Goal: Task Accomplishment & Management: Manage account settings

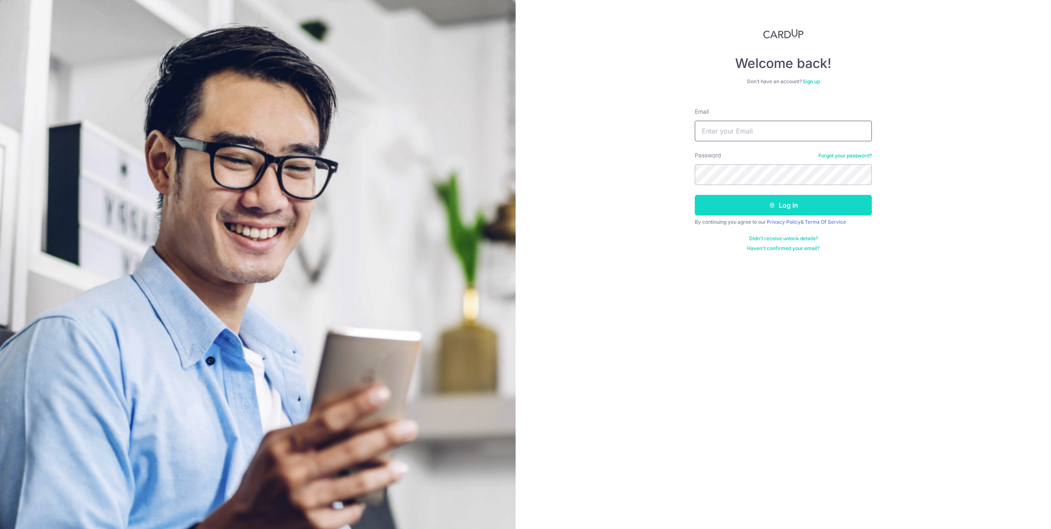
type input "Yam_TM@hotmail.com"
click at [780, 206] on button "Log in" at bounding box center [783, 205] width 177 height 21
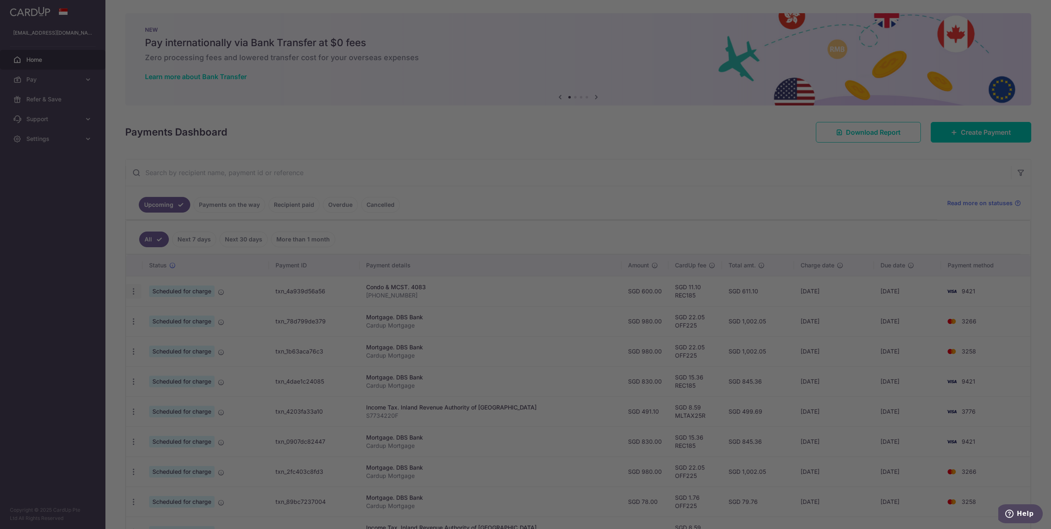
click at [133, 293] on div at bounding box center [531, 267] width 1062 height 534
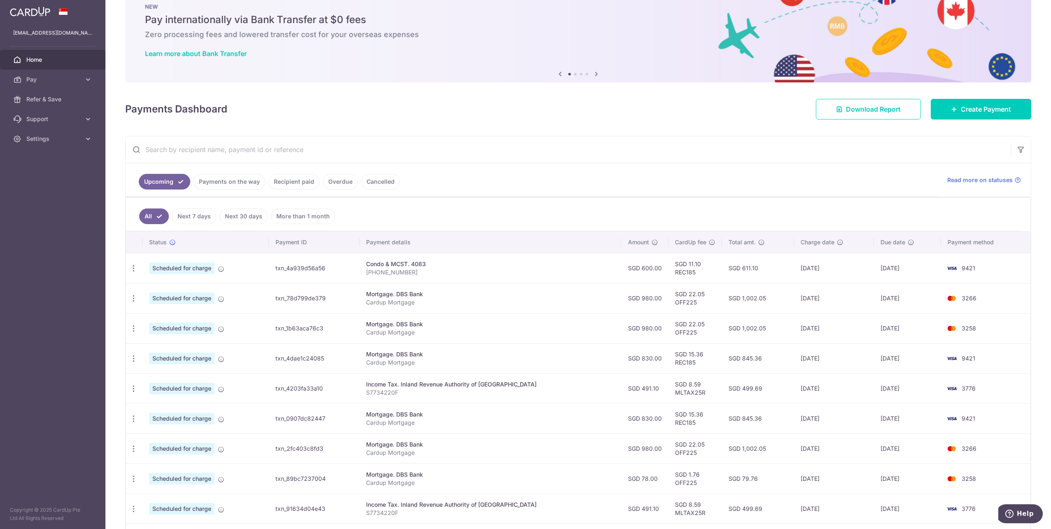
scroll to position [108, 0]
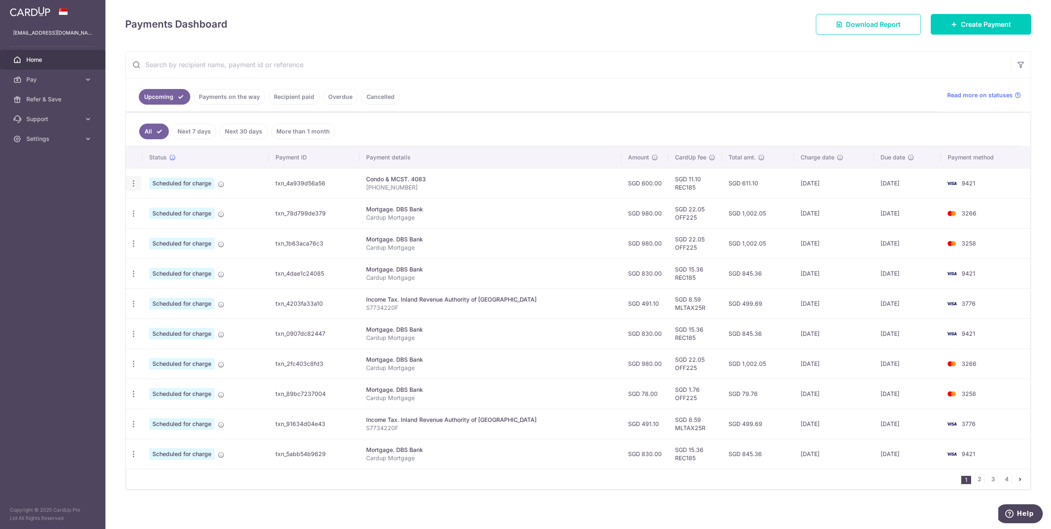
click at [135, 185] on icon "button" at bounding box center [133, 183] width 9 height 9
click at [568, 118] on ul "All Next 7 days Next 30 days More than 1 month" at bounding box center [573, 129] width 895 height 33
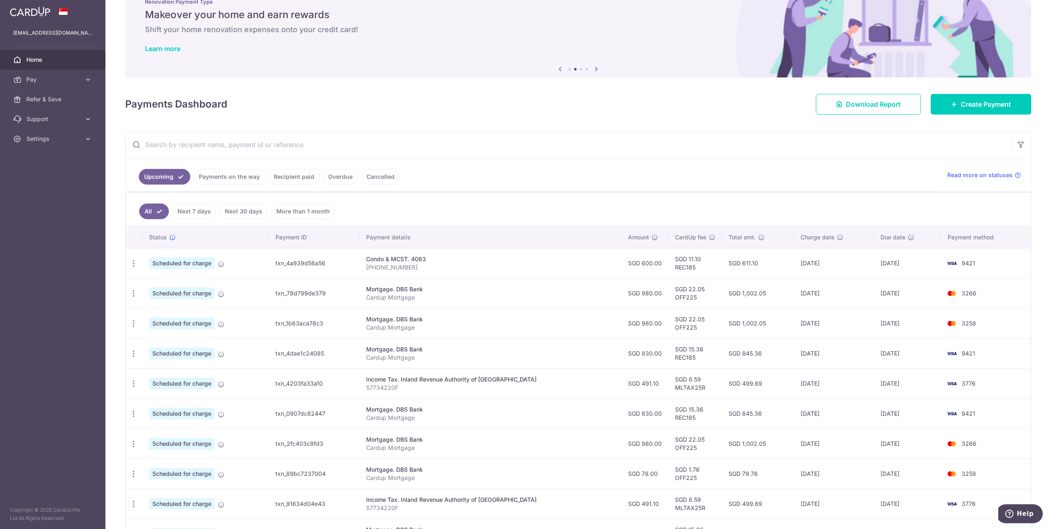
scroll to position [0, 0]
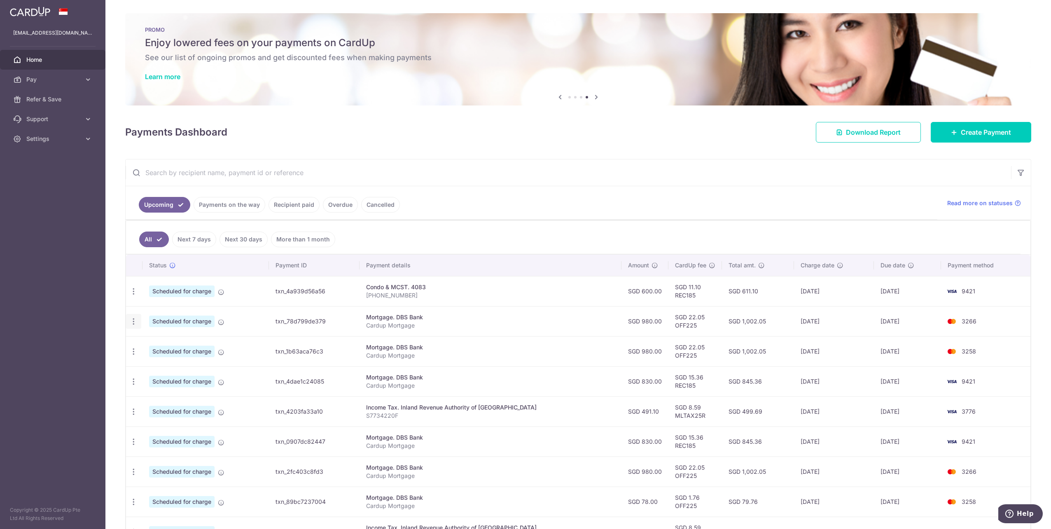
click at [137, 325] on icon "button" at bounding box center [133, 321] width 9 height 9
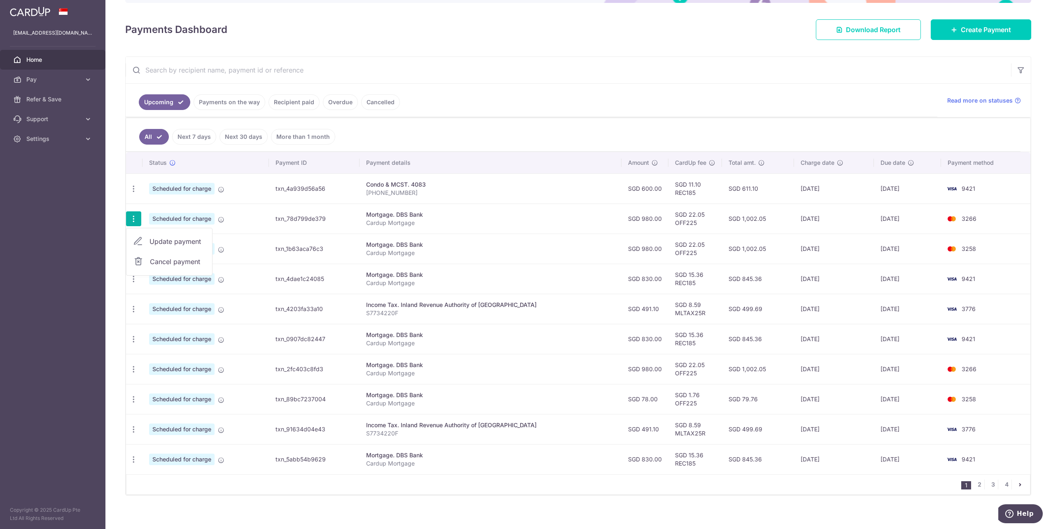
scroll to position [108, 0]
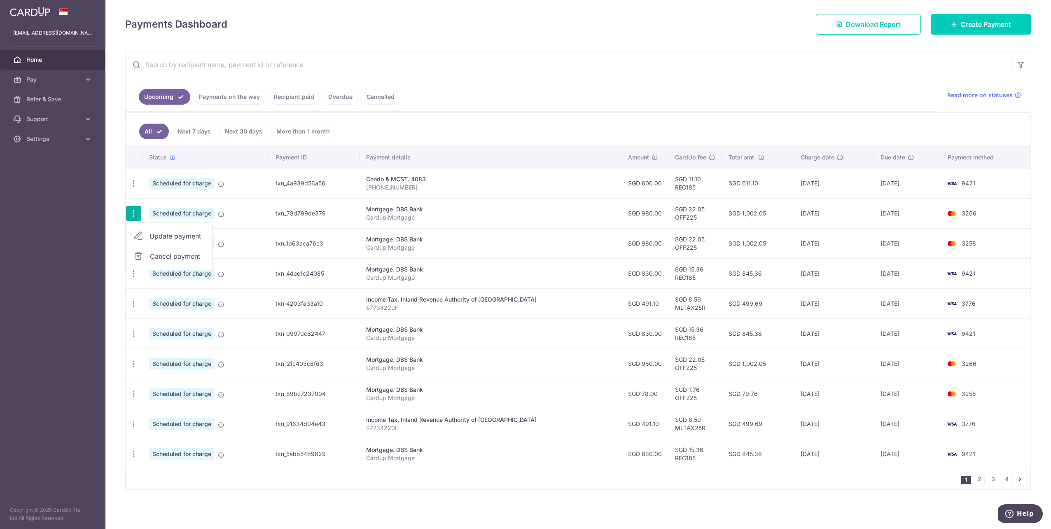
click at [367, 487] on div "1 2 3 4" at bounding box center [578, 479] width 905 height 21
click at [1004, 480] on link "4" at bounding box center [1007, 479] width 10 height 10
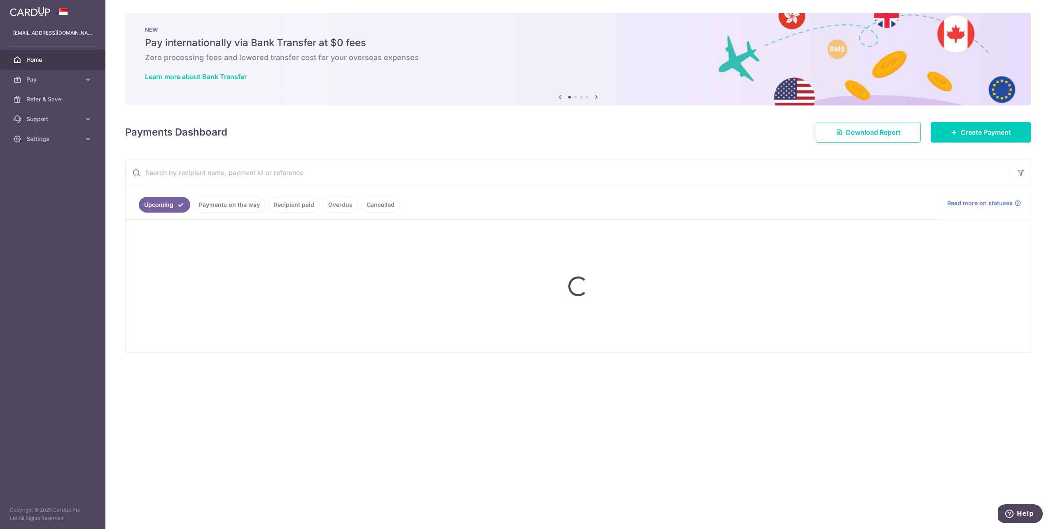
scroll to position [0, 0]
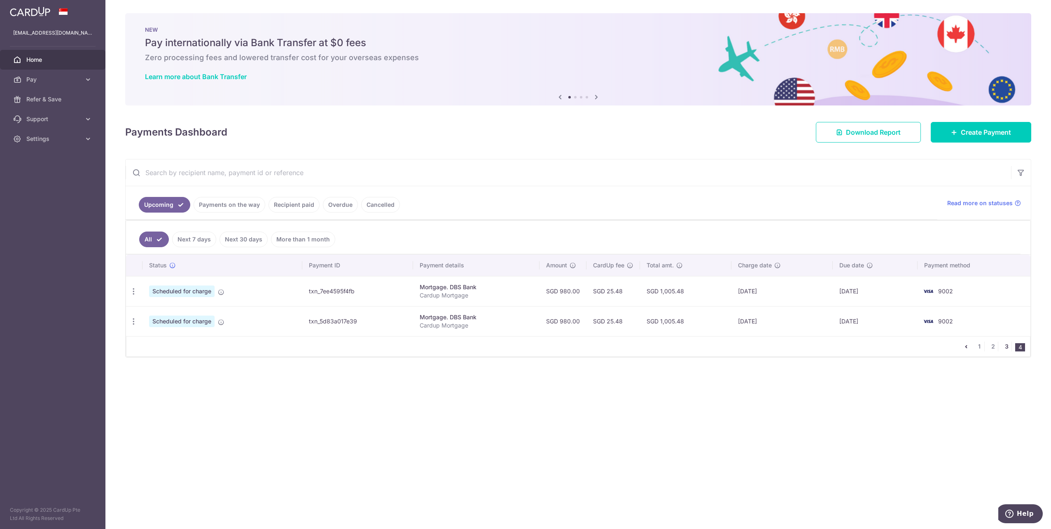
click at [1003, 346] on link "3" at bounding box center [1007, 347] width 10 height 10
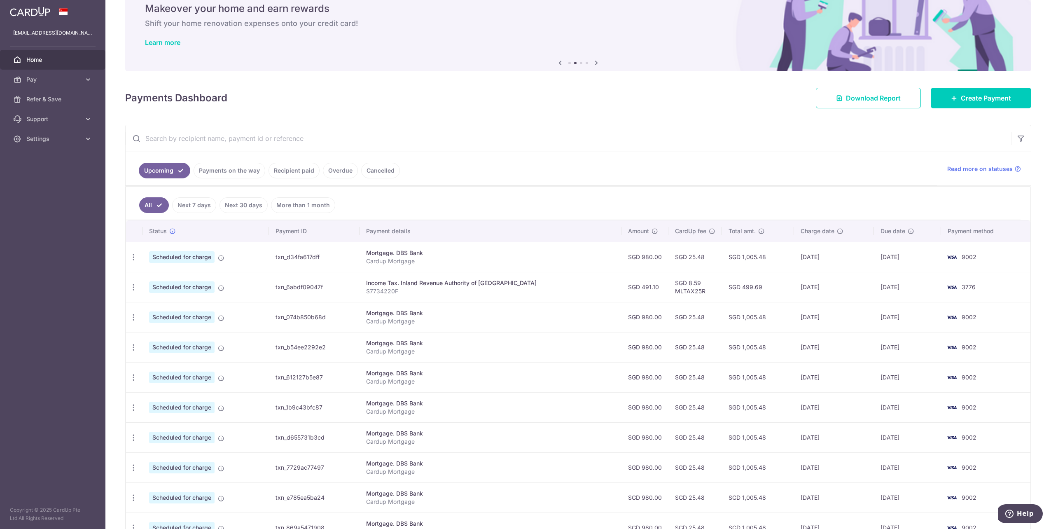
scroll to position [108, 0]
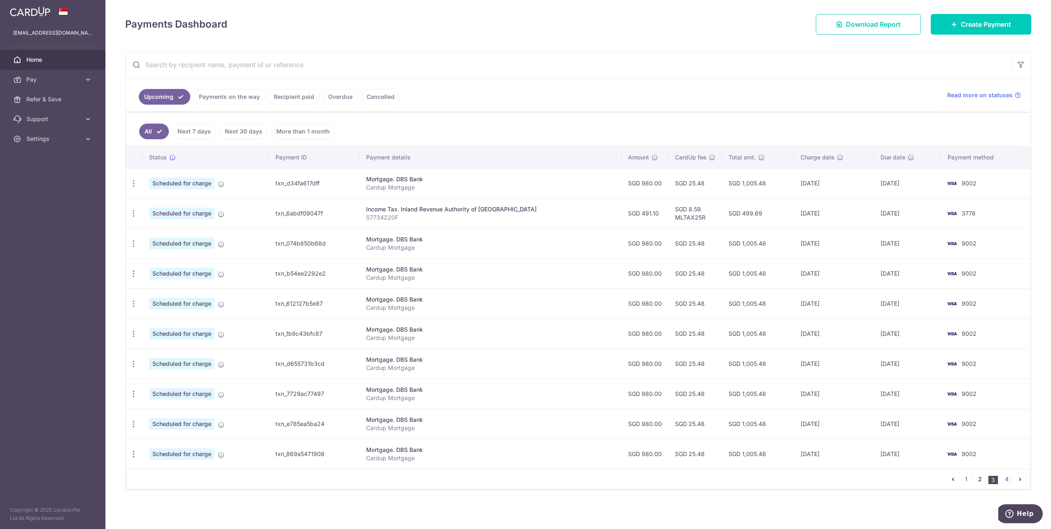
click at [976, 477] on link "2" at bounding box center [980, 479] width 10 height 10
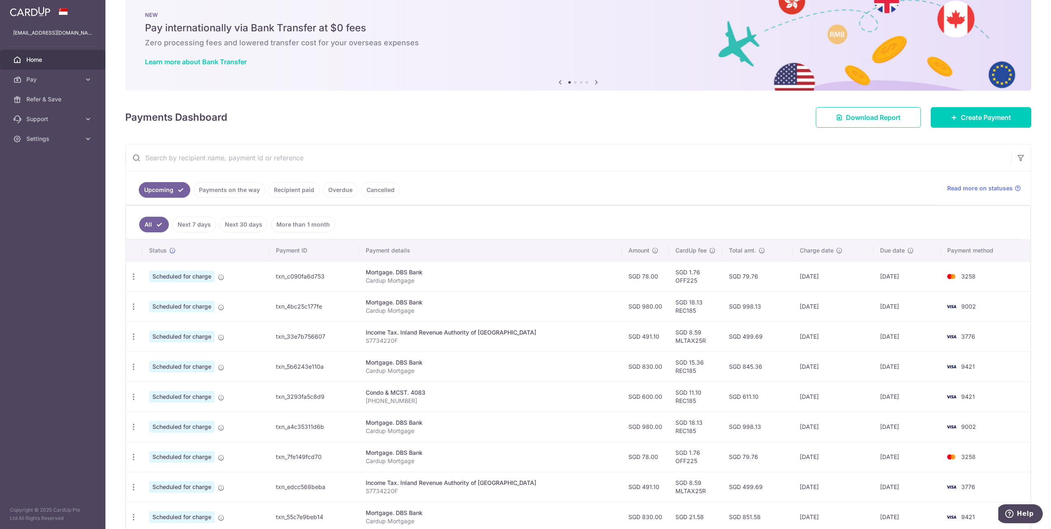
scroll to position [41, 0]
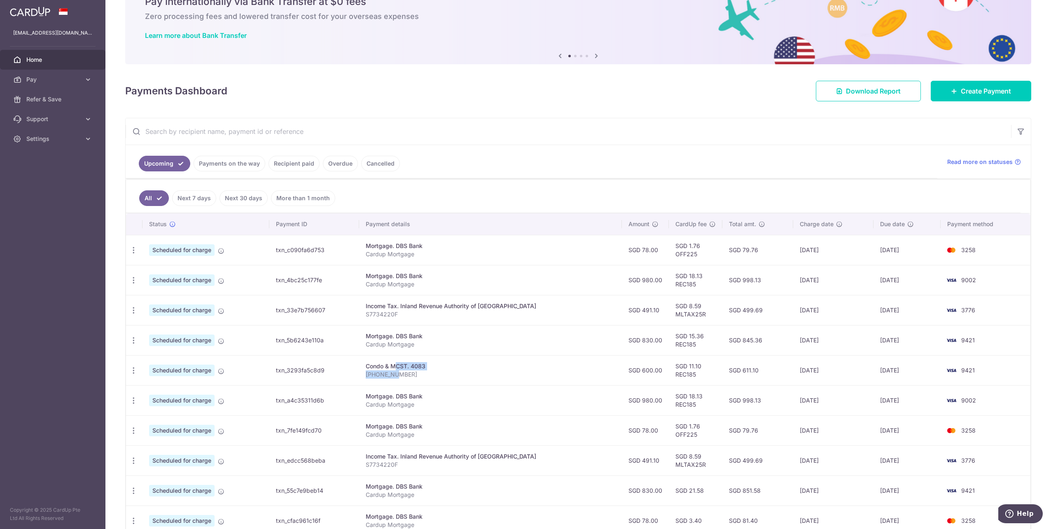
drag, startPoint x: 380, startPoint y: 367, endPoint x: 462, endPoint y: 379, distance: 82.9
click at [462, 379] on td "Condo & MCST. 4083 455-06-06" at bounding box center [490, 370] width 263 height 30
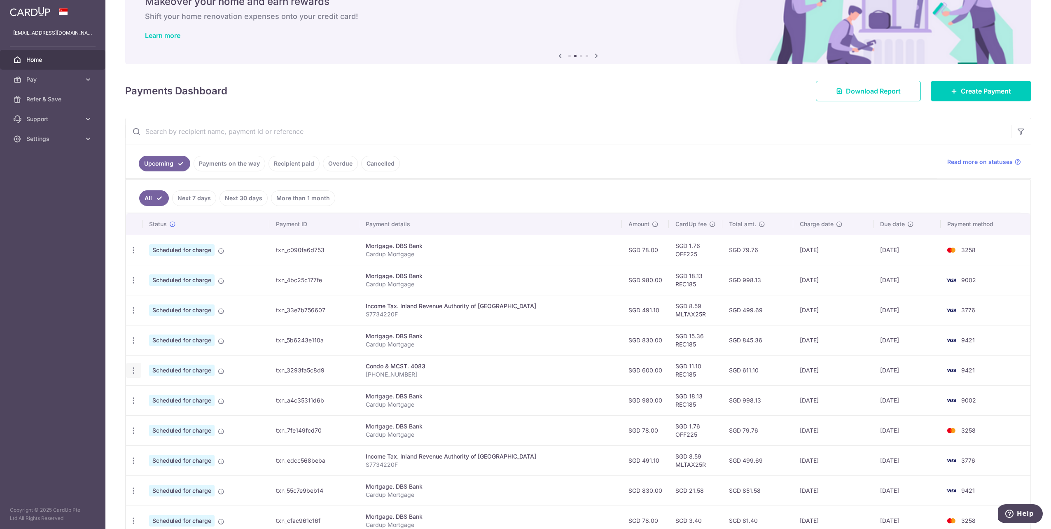
click at [134, 373] on icon "button" at bounding box center [133, 370] width 9 height 9
click at [166, 395] on span "Update payment" at bounding box center [178, 393] width 56 height 10
radio input "true"
type input "600.00"
type input "23/01/2026"
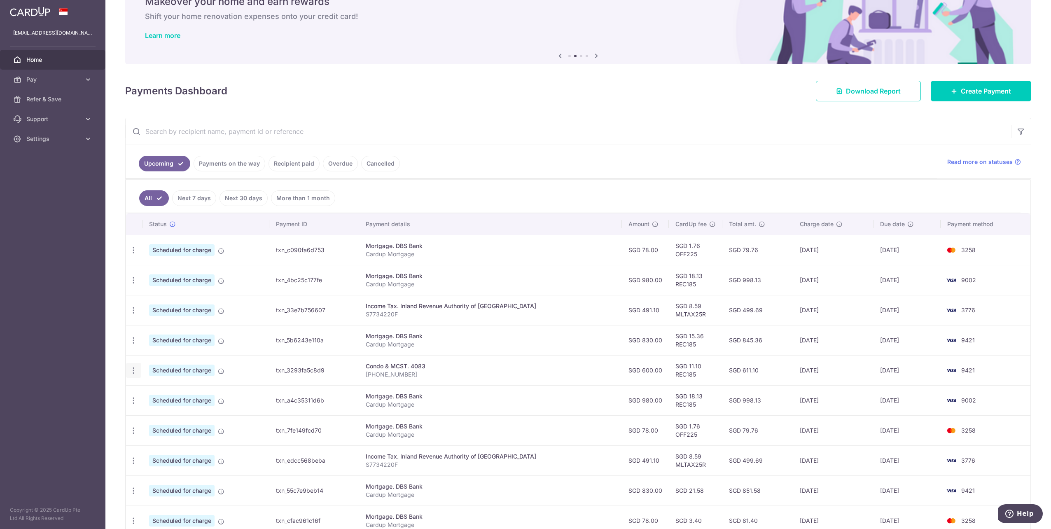
type input "455-06-06"
type input "REC185"
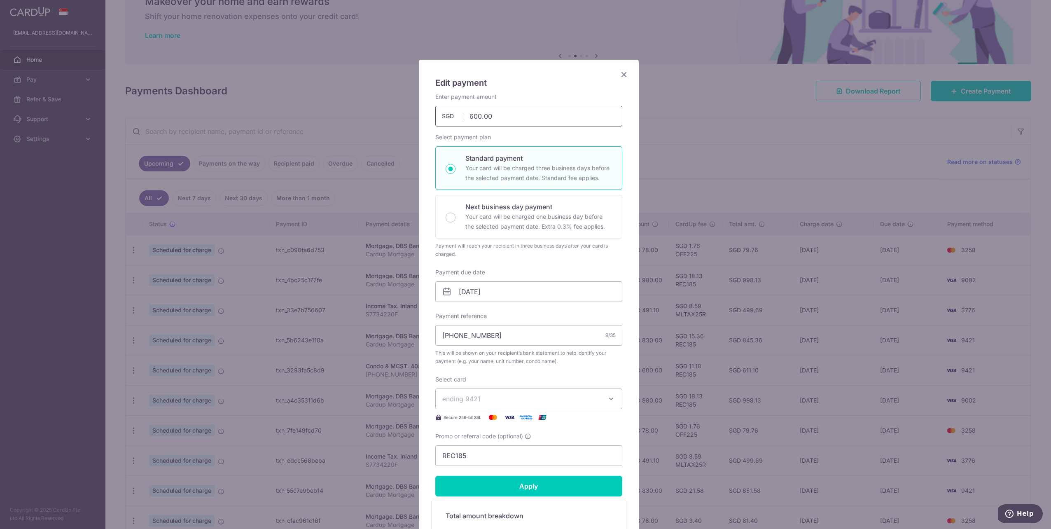
drag, startPoint x: 509, startPoint y: 118, endPoint x: 304, endPoint y: 85, distance: 207.5
click at [343, 98] on div "Edit payment By clicking apply, you will make changes to all payments to 4083 s…" at bounding box center [525, 264] width 1051 height 529
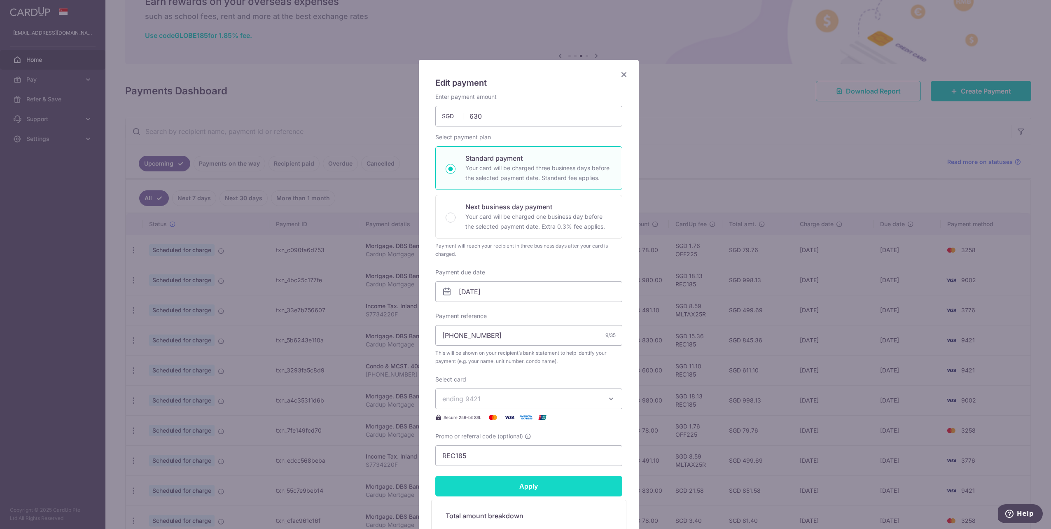
type input "630.00"
click at [515, 489] on input "Apply" at bounding box center [528, 486] width 187 height 21
type input "Successfully Applied"
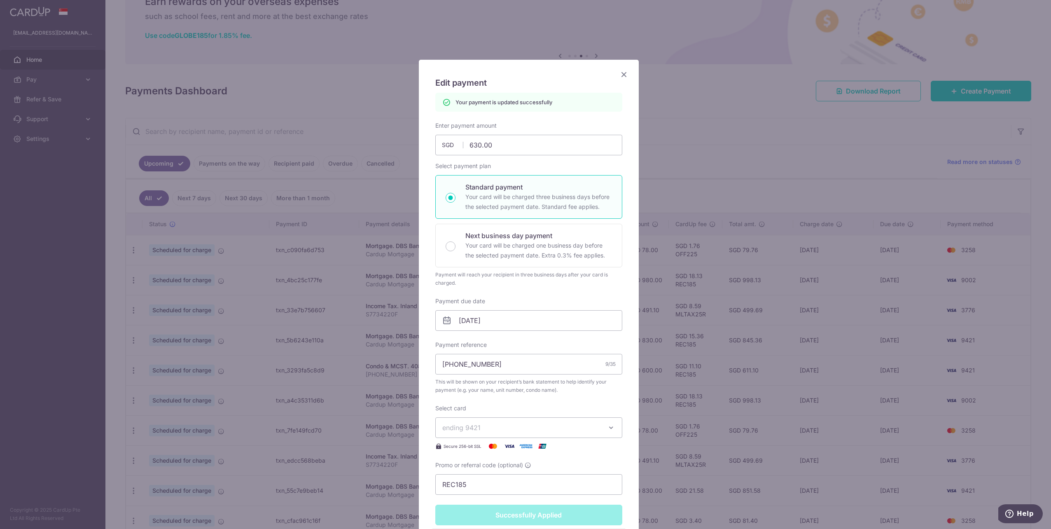
click at [621, 74] on icon "Close" at bounding box center [624, 74] width 10 height 10
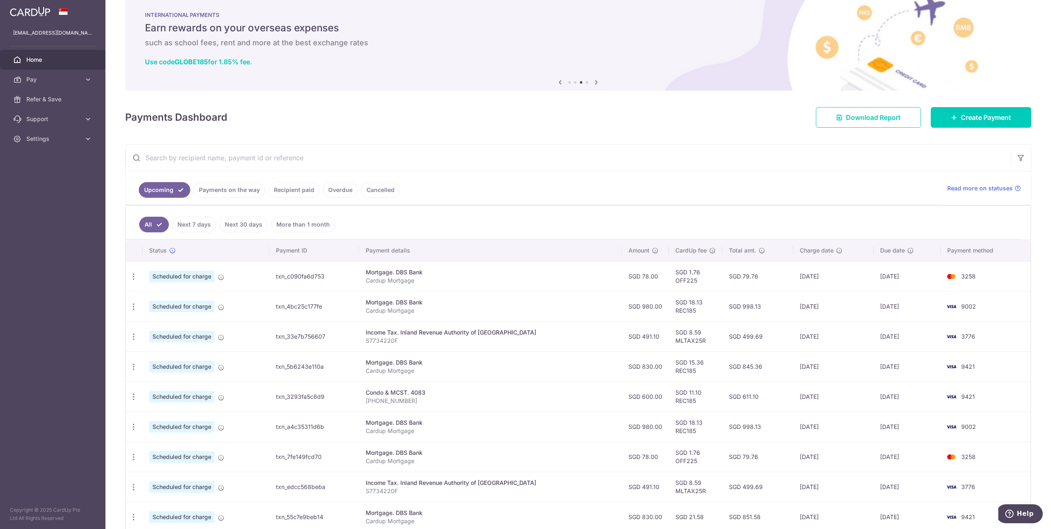
scroll to position [0, 0]
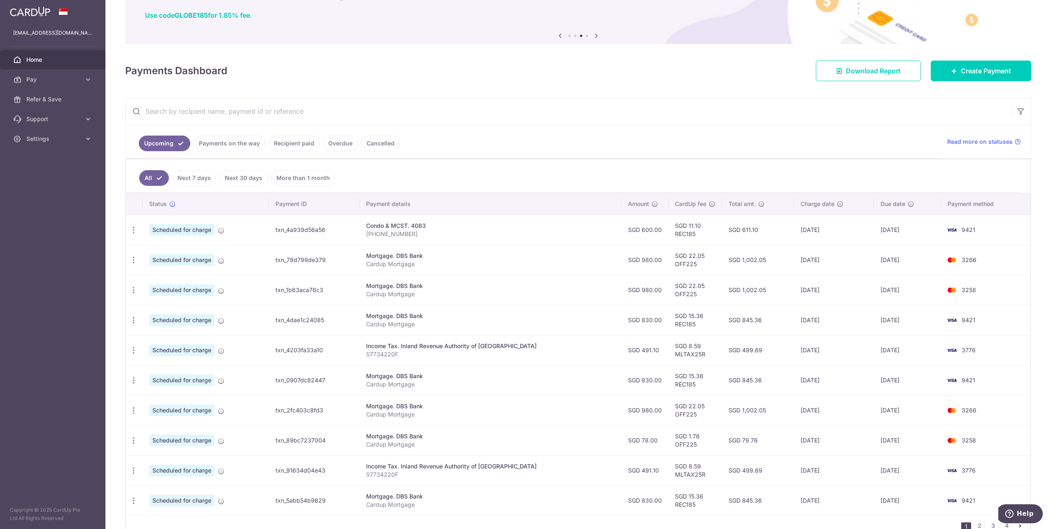
scroll to position [108, 0]
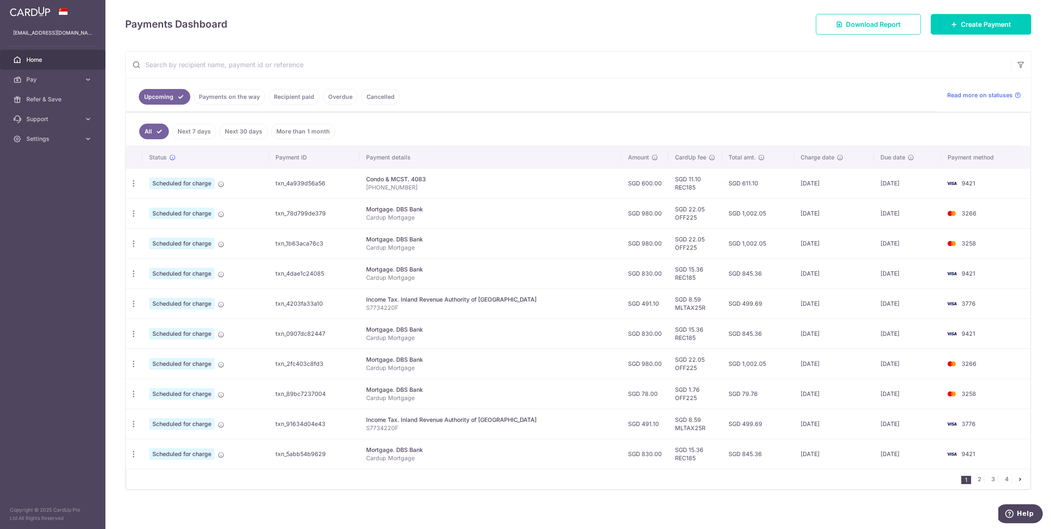
click at [964, 479] on li "1" at bounding box center [967, 480] width 10 height 8
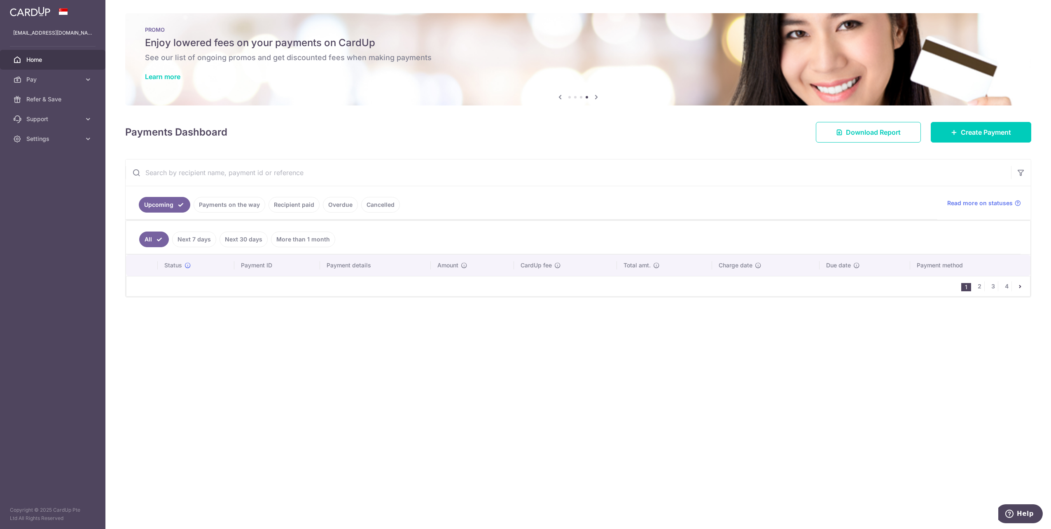
click at [38, 59] on span "Home" at bounding box center [53, 60] width 54 height 8
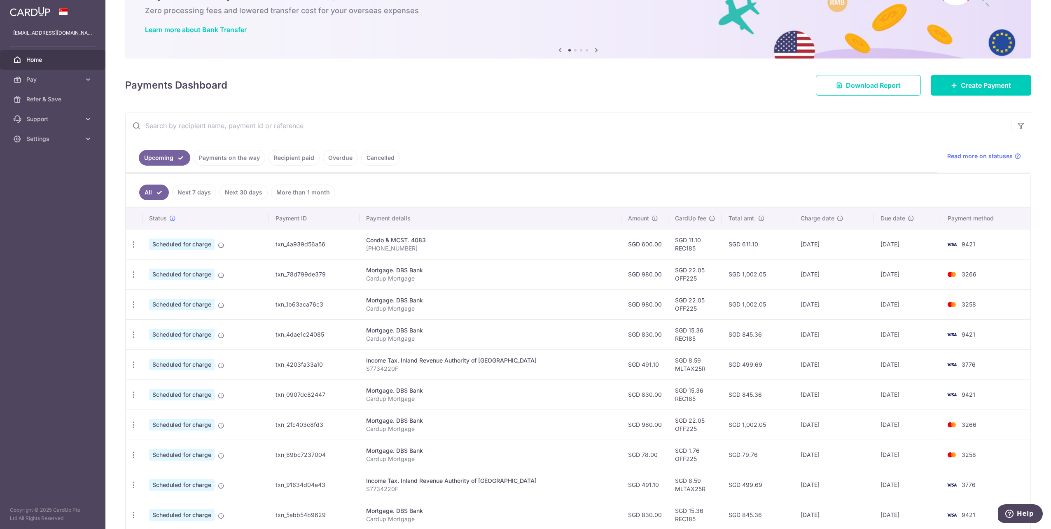
scroll to position [108, 0]
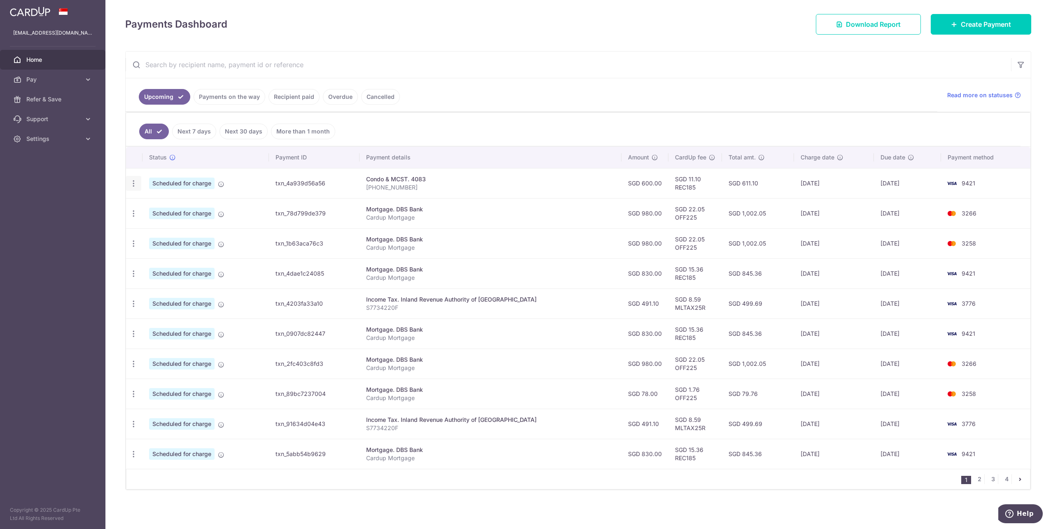
click at [134, 181] on icon "button" at bounding box center [133, 183] width 9 height 9
click at [170, 224] on span "Cancel payment" at bounding box center [177, 226] width 55 height 10
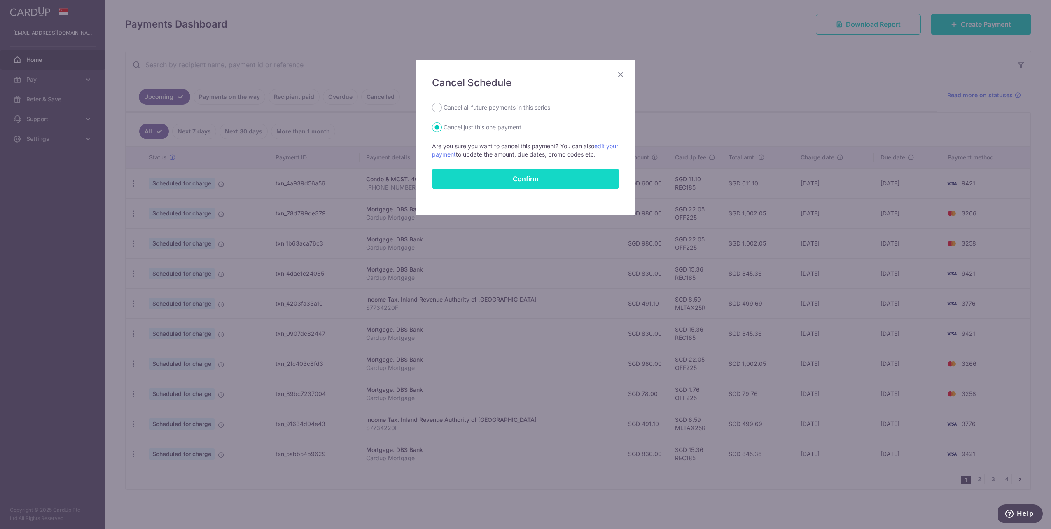
click at [502, 177] on button "Confirm" at bounding box center [525, 178] width 187 height 21
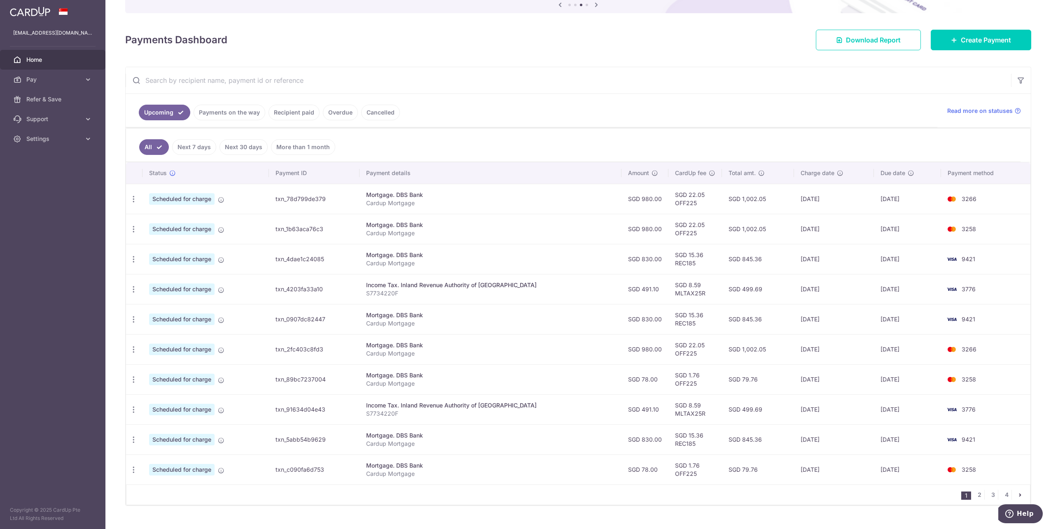
scroll to position [108, 0]
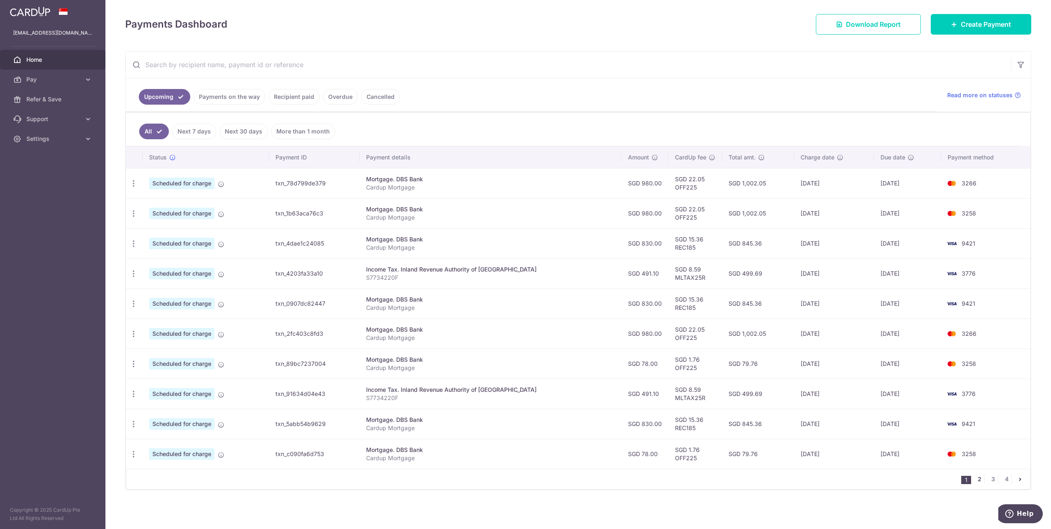
click at [976, 481] on link "2" at bounding box center [980, 479] width 10 height 10
click at [976, 481] on div "× Pause Schedule Pause all future payments in this series Pause just this one p…" at bounding box center [578, 264] width 946 height 529
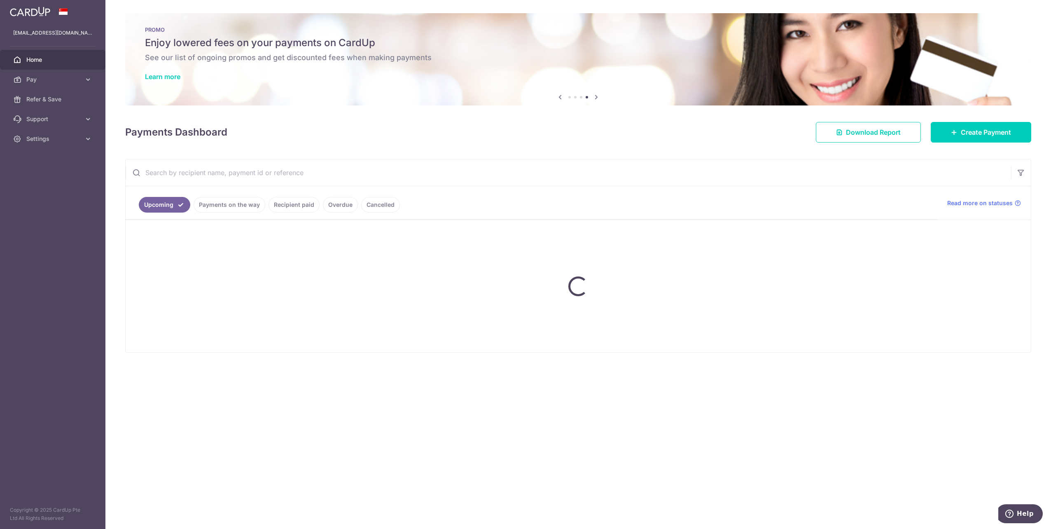
scroll to position [0, 0]
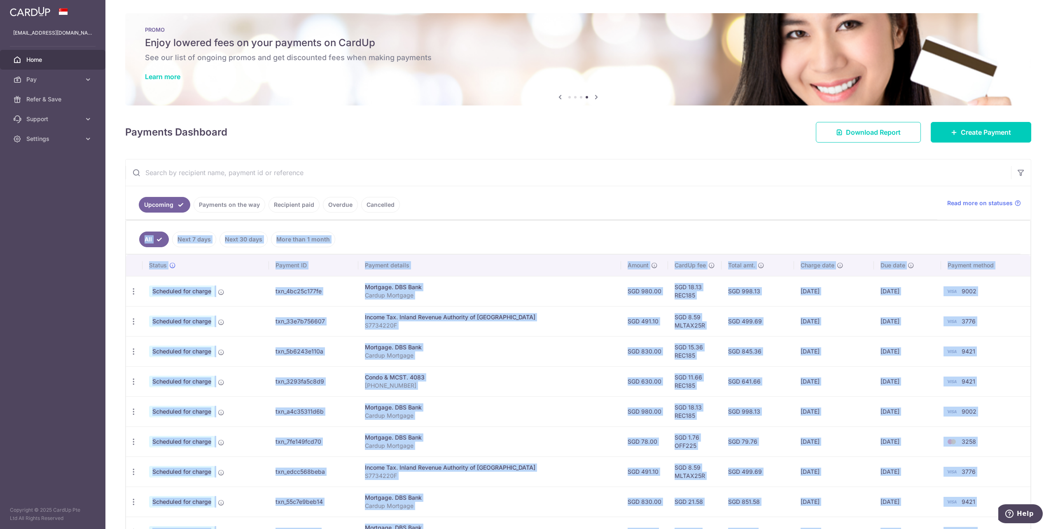
click at [548, 292] on p "Cardup Mortgage" at bounding box center [489, 295] width 249 height 8
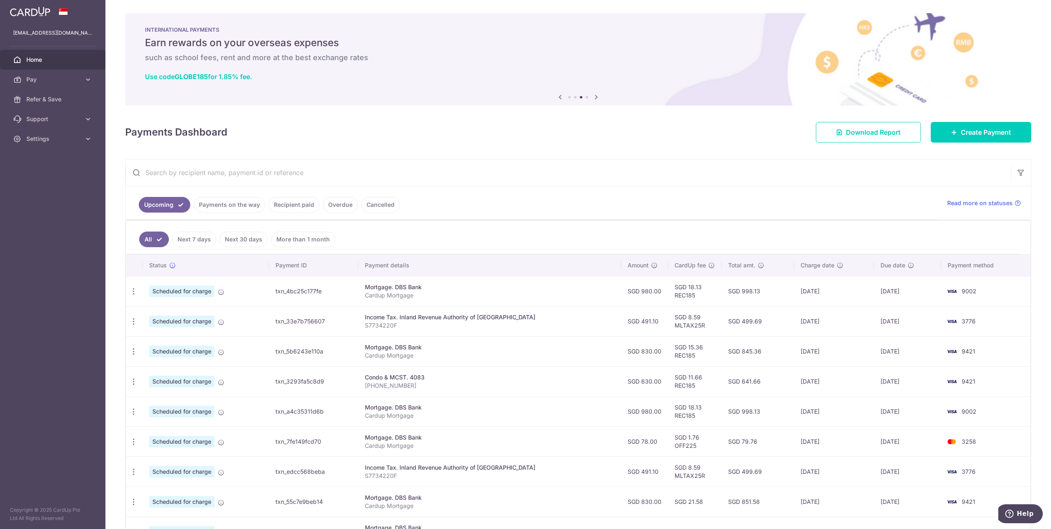
click at [479, 297] on p "Cardup Mortgage" at bounding box center [489, 295] width 249 height 8
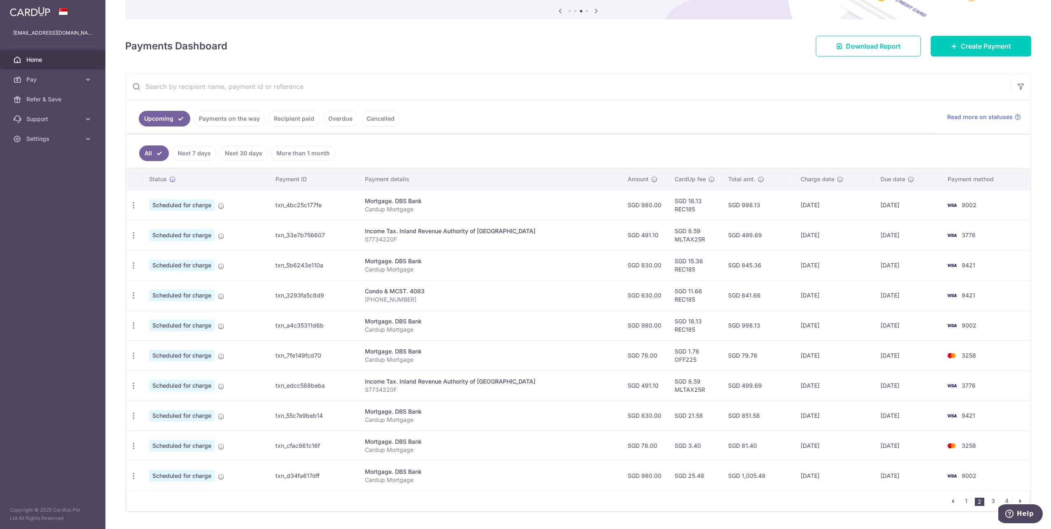
scroll to position [108, 0]
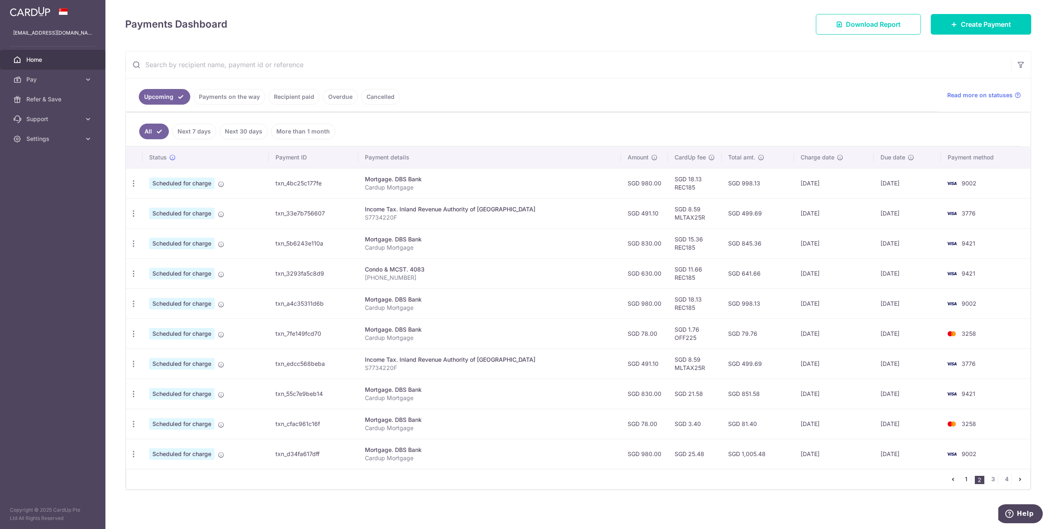
click at [965, 482] on link "1" at bounding box center [967, 479] width 10 height 10
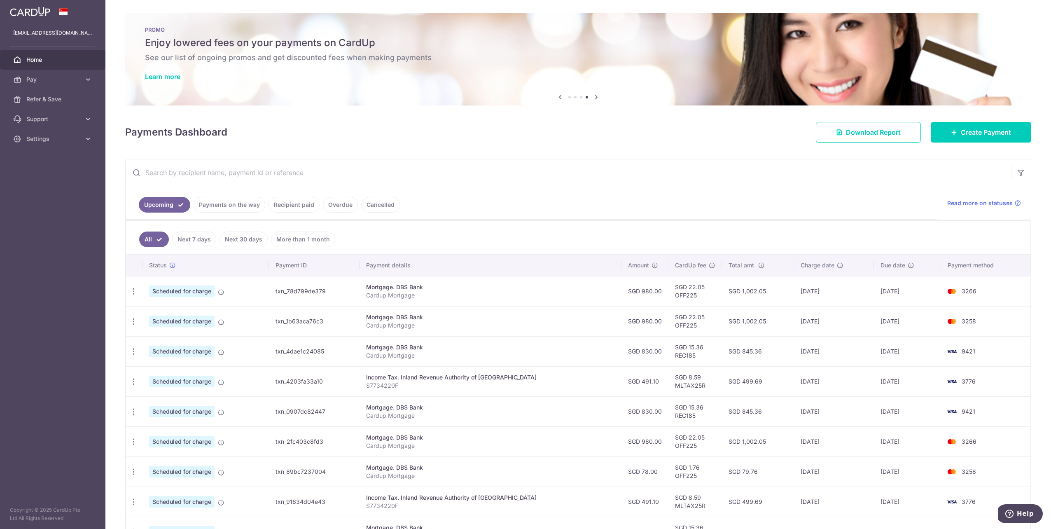
scroll to position [41, 0]
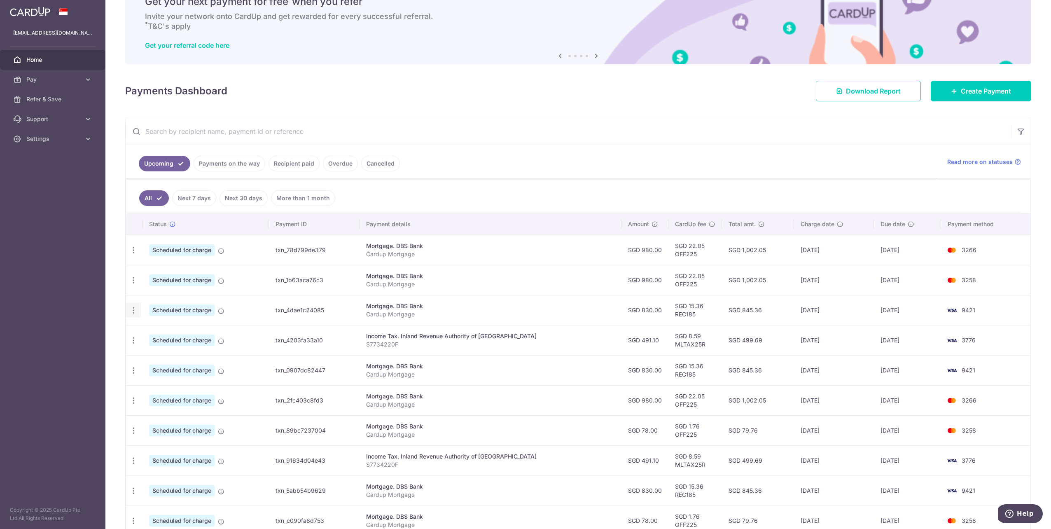
click at [136, 314] on icon "button" at bounding box center [133, 310] width 9 height 9
click at [179, 332] on span "Update payment" at bounding box center [178, 333] width 56 height 10
radio input "true"
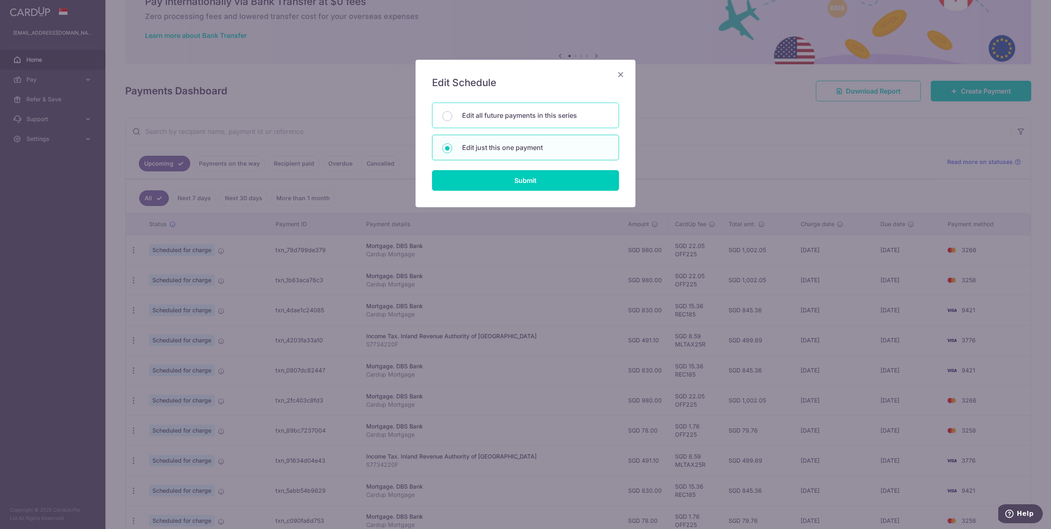
click at [527, 116] on p "Edit all future payments in this series" at bounding box center [535, 115] width 147 height 10
click at [452, 116] on input "Edit all future payments in this series" at bounding box center [447, 116] width 10 height 10
radio input "true"
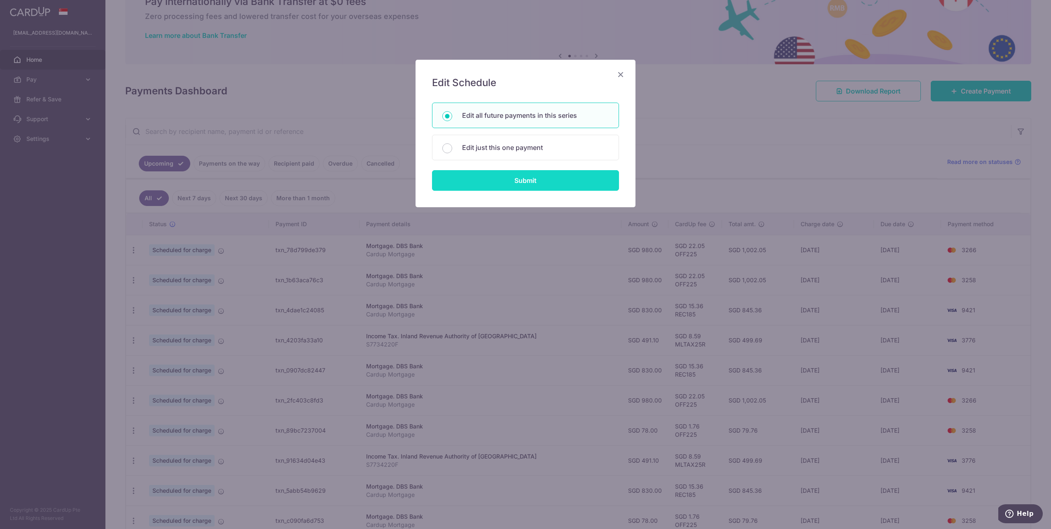
click at [528, 178] on input "Submit" at bounding box center [525, 180] width 187 height 21
radio input "true"
type input "830.00"
type input "Cardup Mortgage"
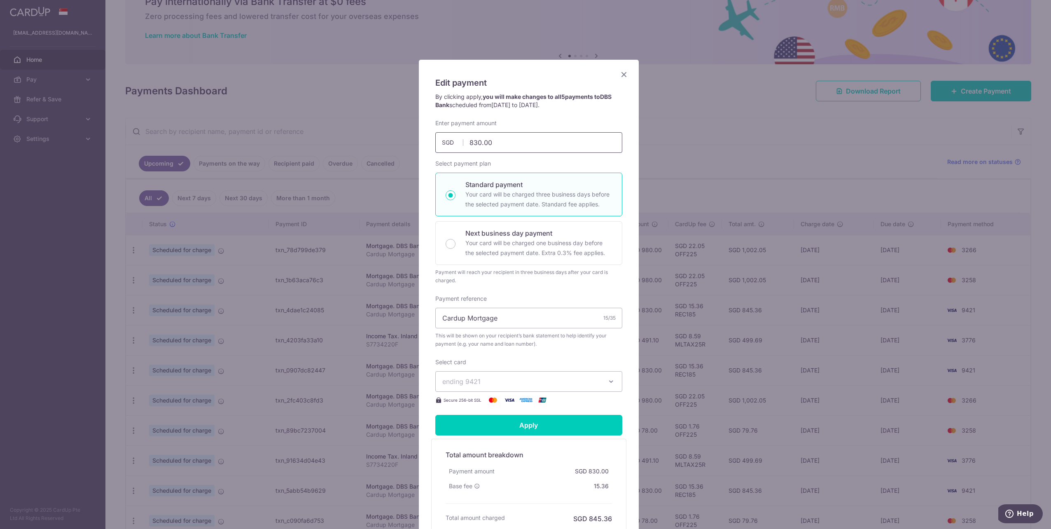
click at [472, 141] on input "830.00" at bounding box center [528, 142] width 187 height 21
type input "835.00"
click at [504, 283] on div "Payment will reach your recipient in three business days after your card is cha…" at bounding box center [528, 276] width 187 height 16
click at [532, 430] on input "Apply" at bounding box center [528, 425] width 187 height 21
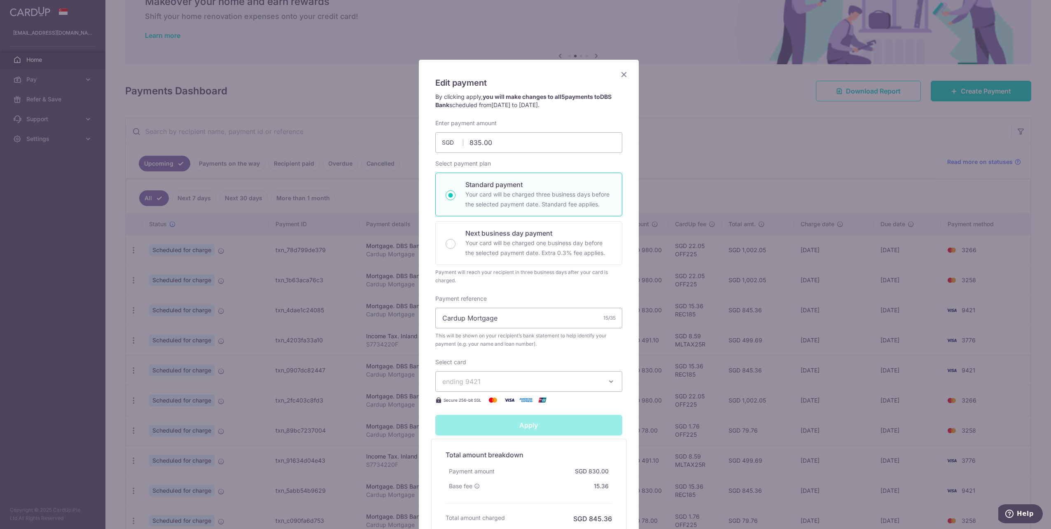
type input "Successfully Applied"
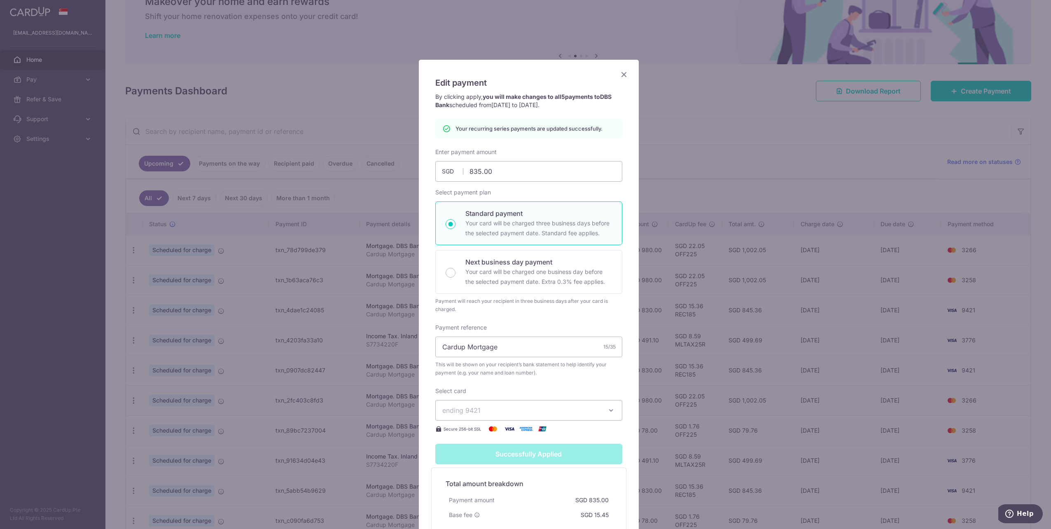
click at [621, 72] on icon "Close" at bounding box center [624, 74] width 10 height 10
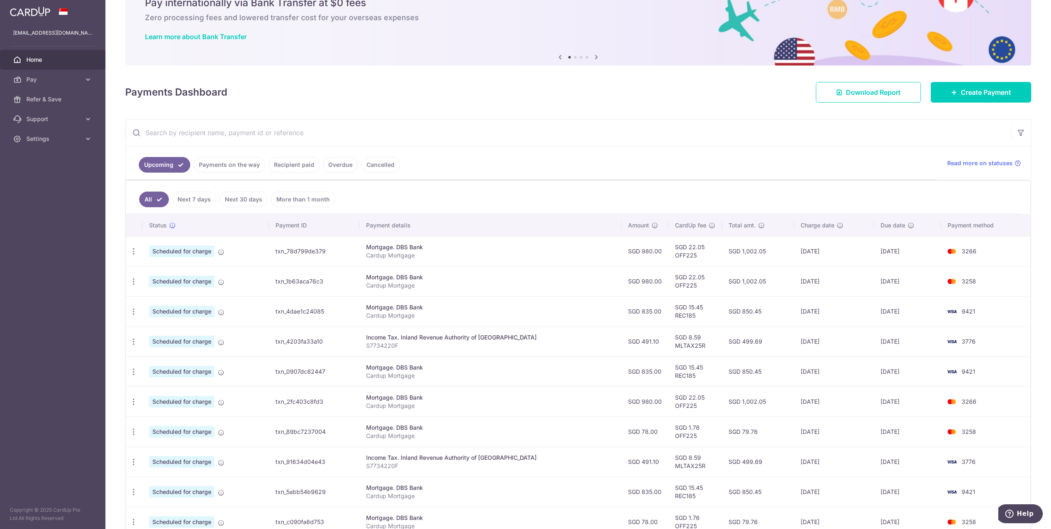
scroll to position [41, 0]
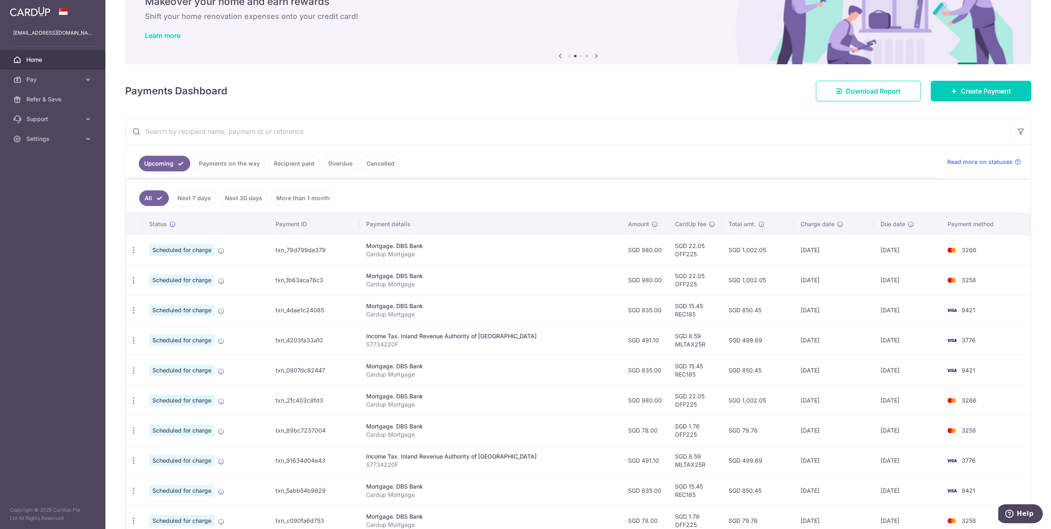
drag, startPoint x: 673, startPoint y: 365, endPoint x: 684, endPoint y: 366, distance: 11.6
click at [684, 366] on td "SGD 15.45 REC185" at bounding box center [696, 370] width 54 height 30
drag, startPoint x: 684, startPoint y: 366, endPoint x: 689, endPoint y: 367, distance: 5.2
click at [689, 367] on td "SGD 15.45 REC185" at bounding box center [696, 370] width 54 height 30
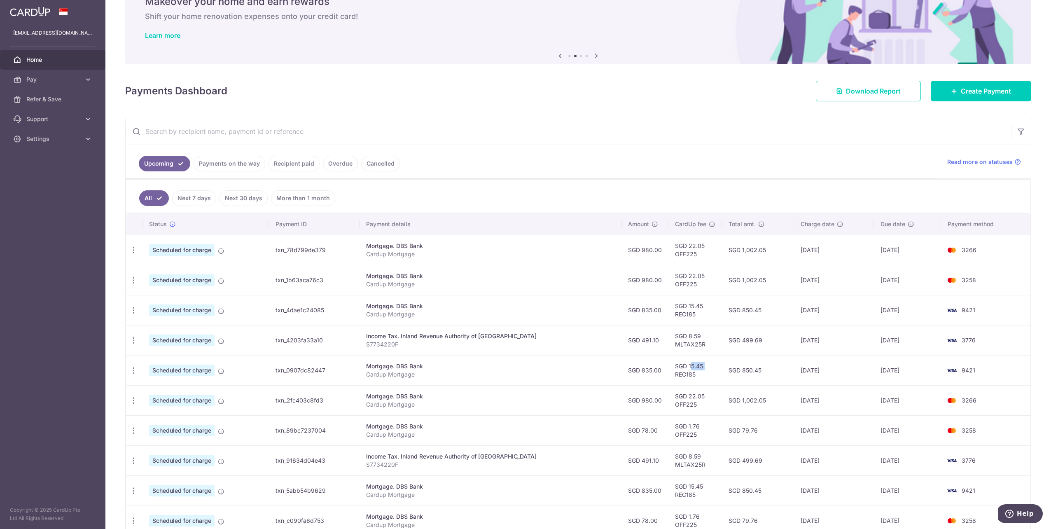
drag, startPoint x: 689, startPoint y: 367, endPoint x: 679, endPoint y: 367, distance: 9.9
click at [679, 367] on td "SGD 15.45 REC185" at bounding box center [696, 370] width 54 height 30
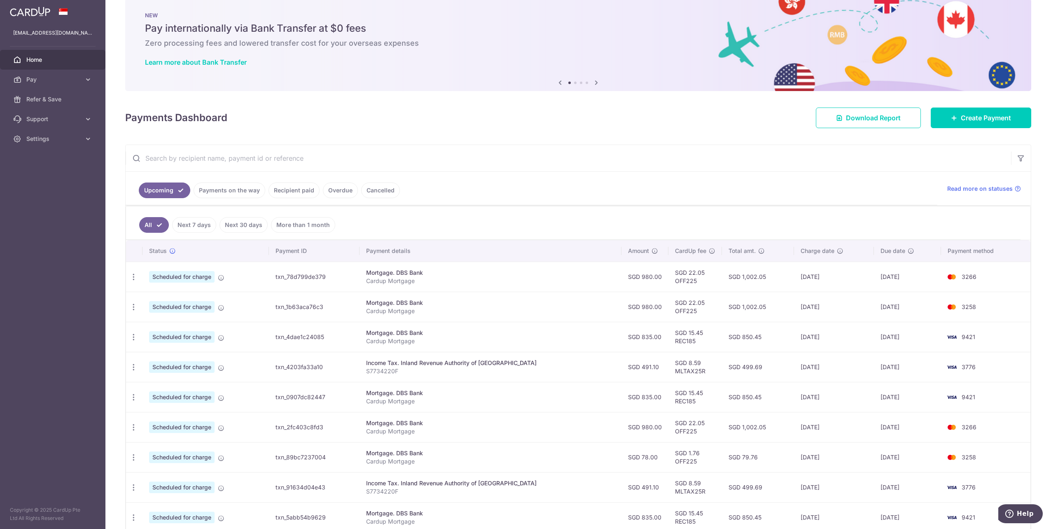
scroll to position [0, 0]
